Goal: Navigation & Orientation: Go to known website

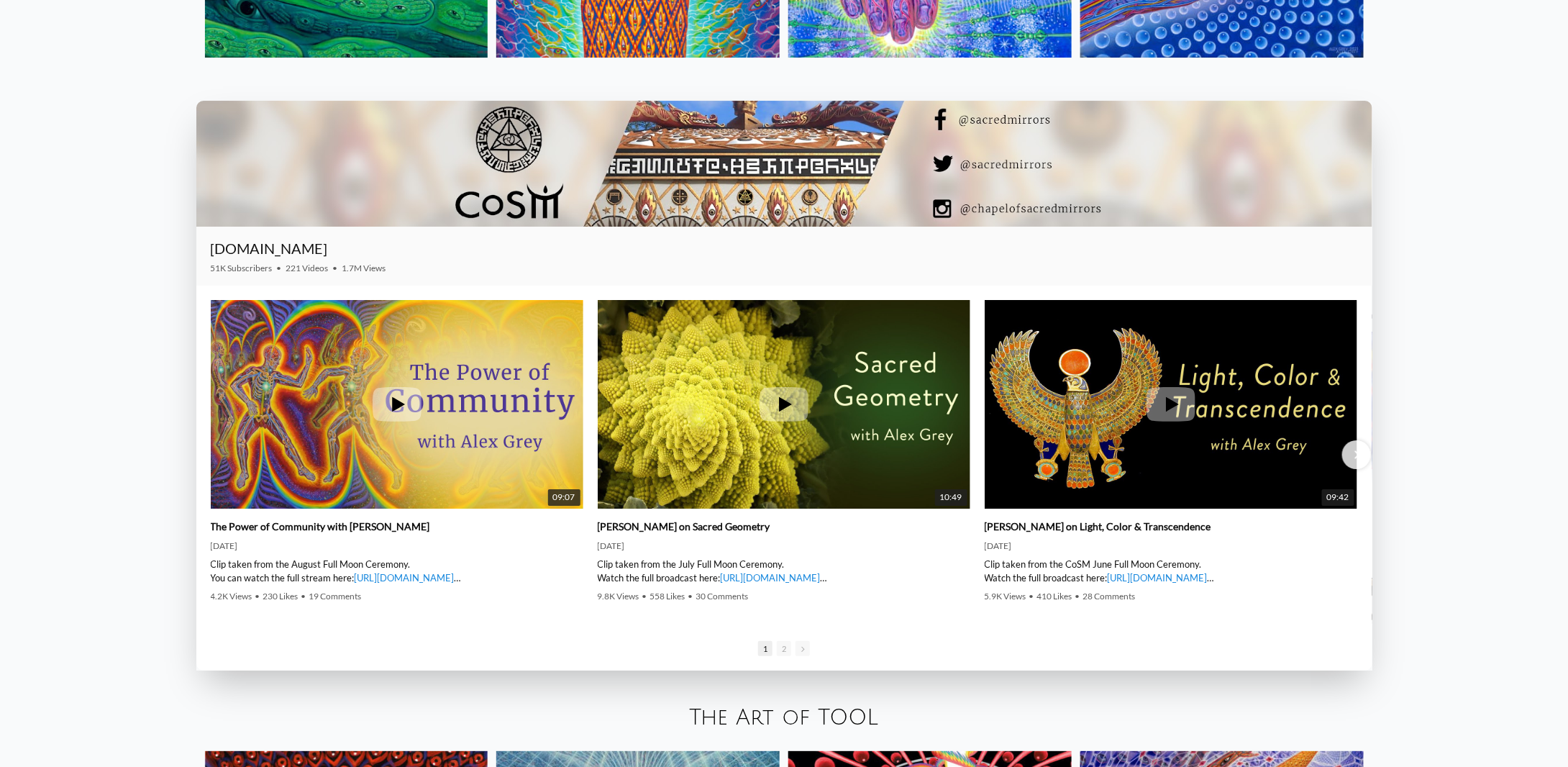
scroll to position [2447, 0]
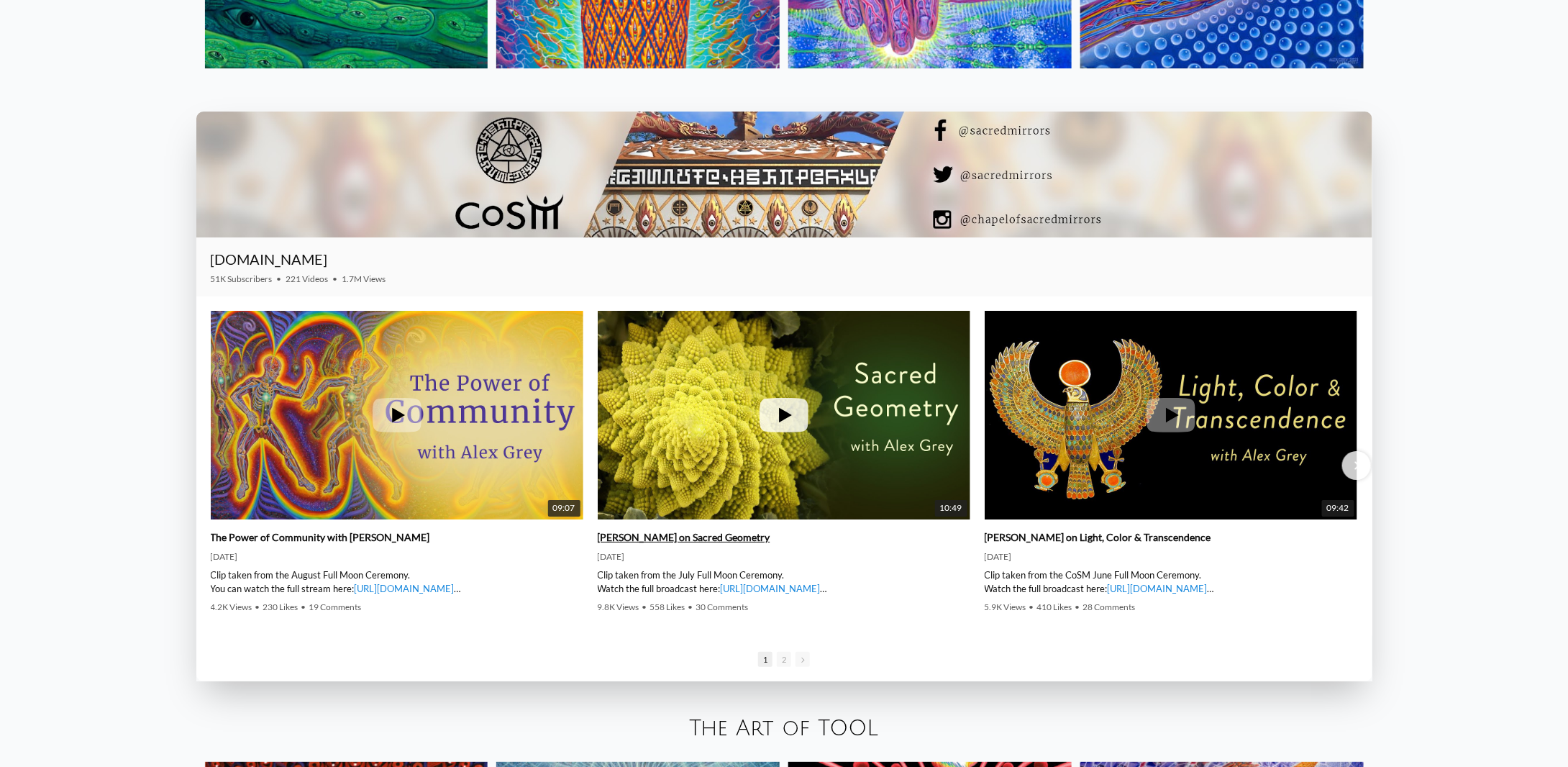
click at [784, 415] on icon at bounding box center [784, 415] width 13 height 15
click at [1168, 409] on icon at bounding box center [1170, 415] width 49 height 35
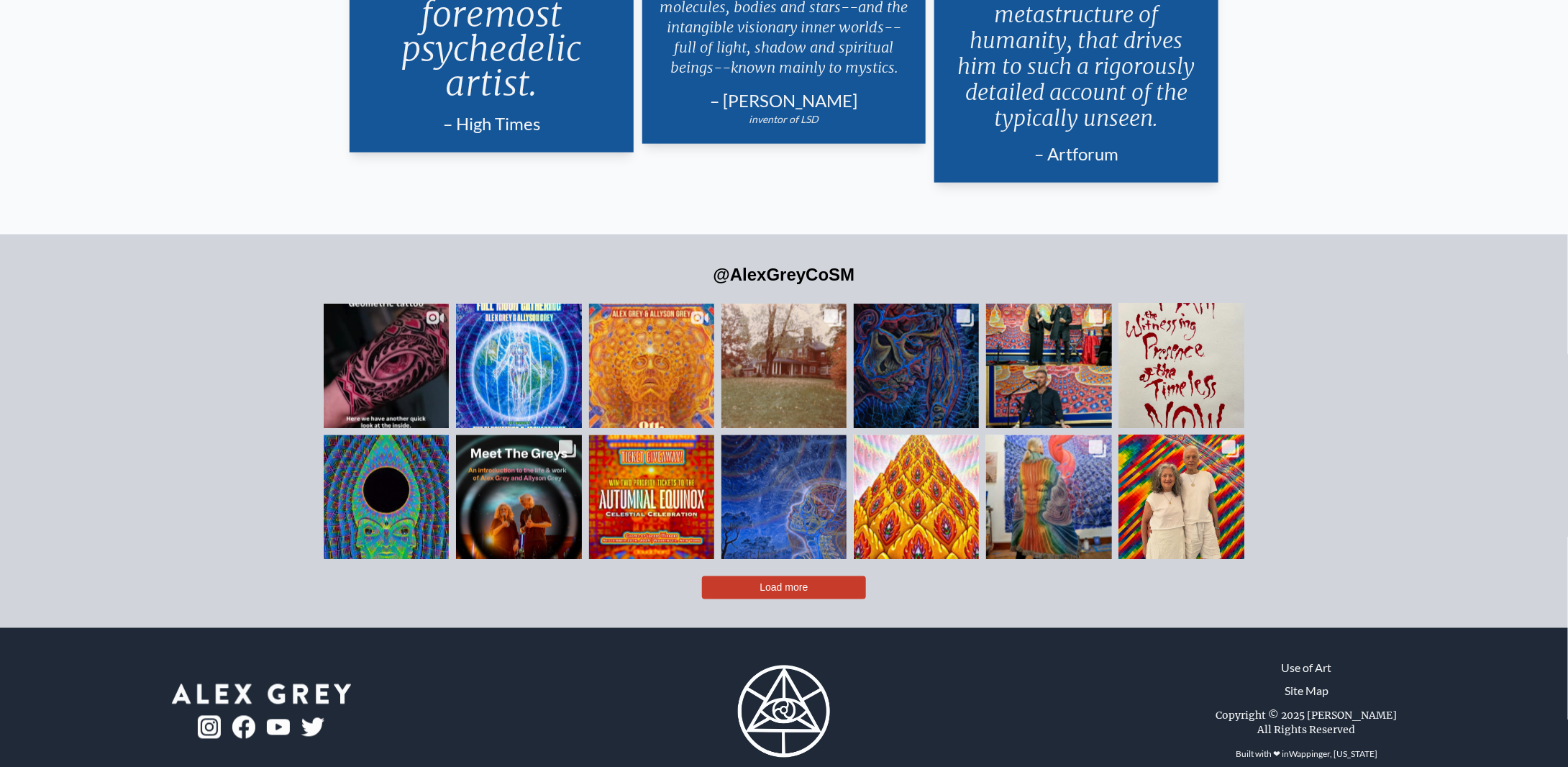
scroll to position [3671, 0]
